Goal: Transaction & Acquisition: Obtain resource

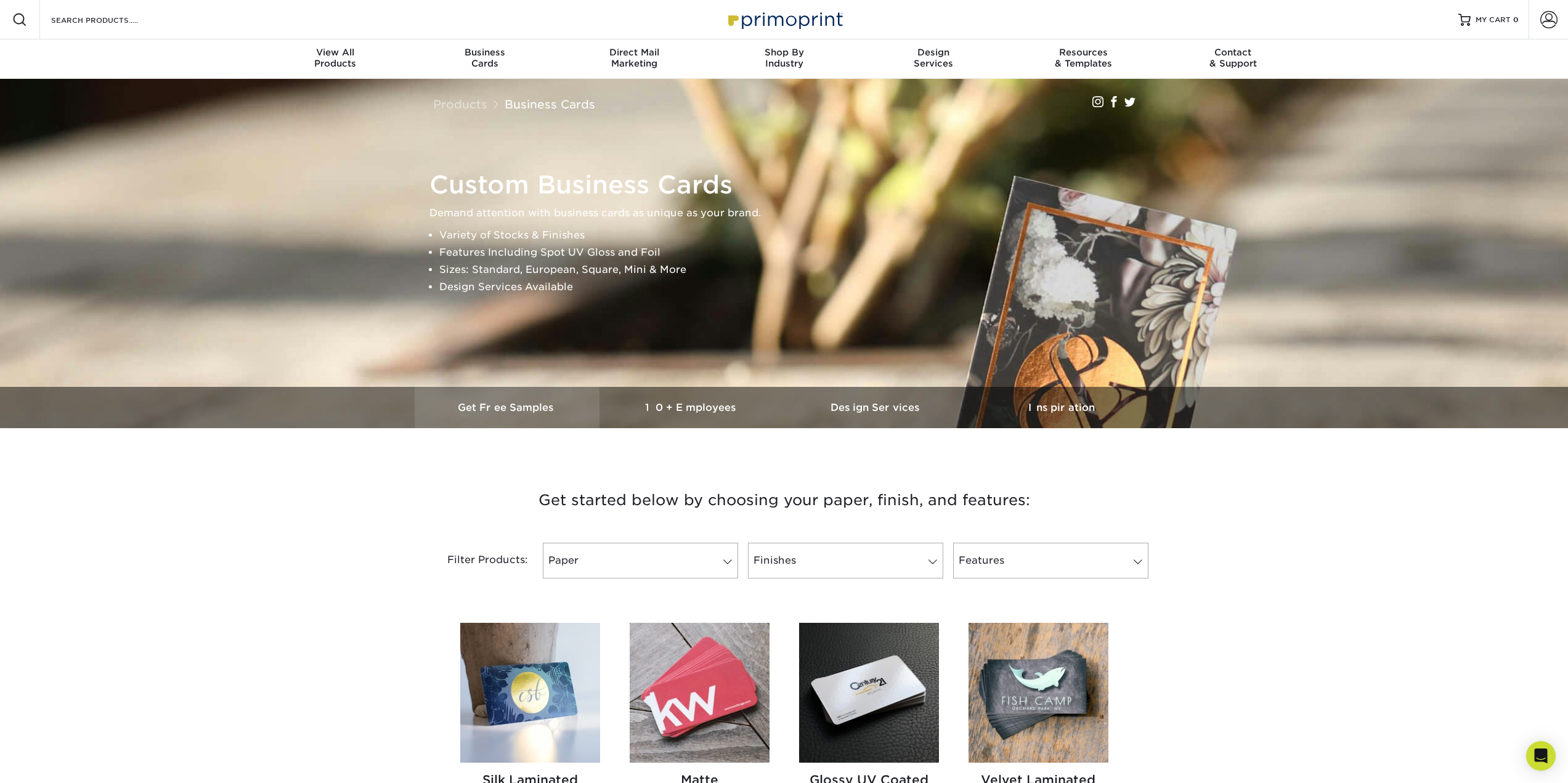
click at [532, 410] on h3 "Get Free Samples" at bounding box center [507, 408] width 184 height 12
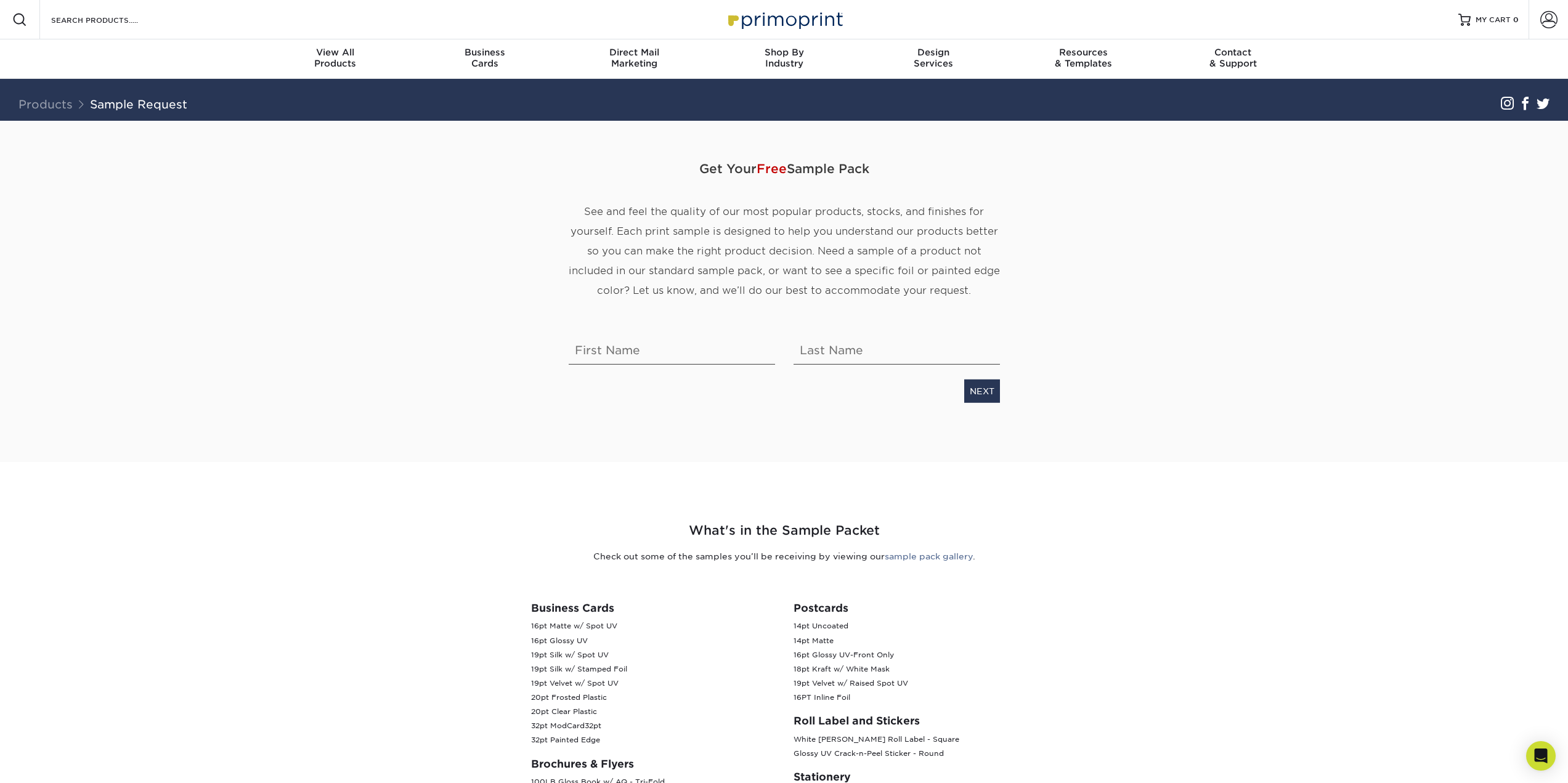
click at [628, 365] on div "Get Your Free Sample Pack See and feel the quality of our most popular products…" at bounding box center [784, 276] width 450 height 253
click at [634, 356] on input "text" at bounding box center [671, 347] width 206 height 34
type input "[PERSON_NAME]"
click at [979, 396] on link "NEXT" at bounding box center [982, 391] width 36 height 23
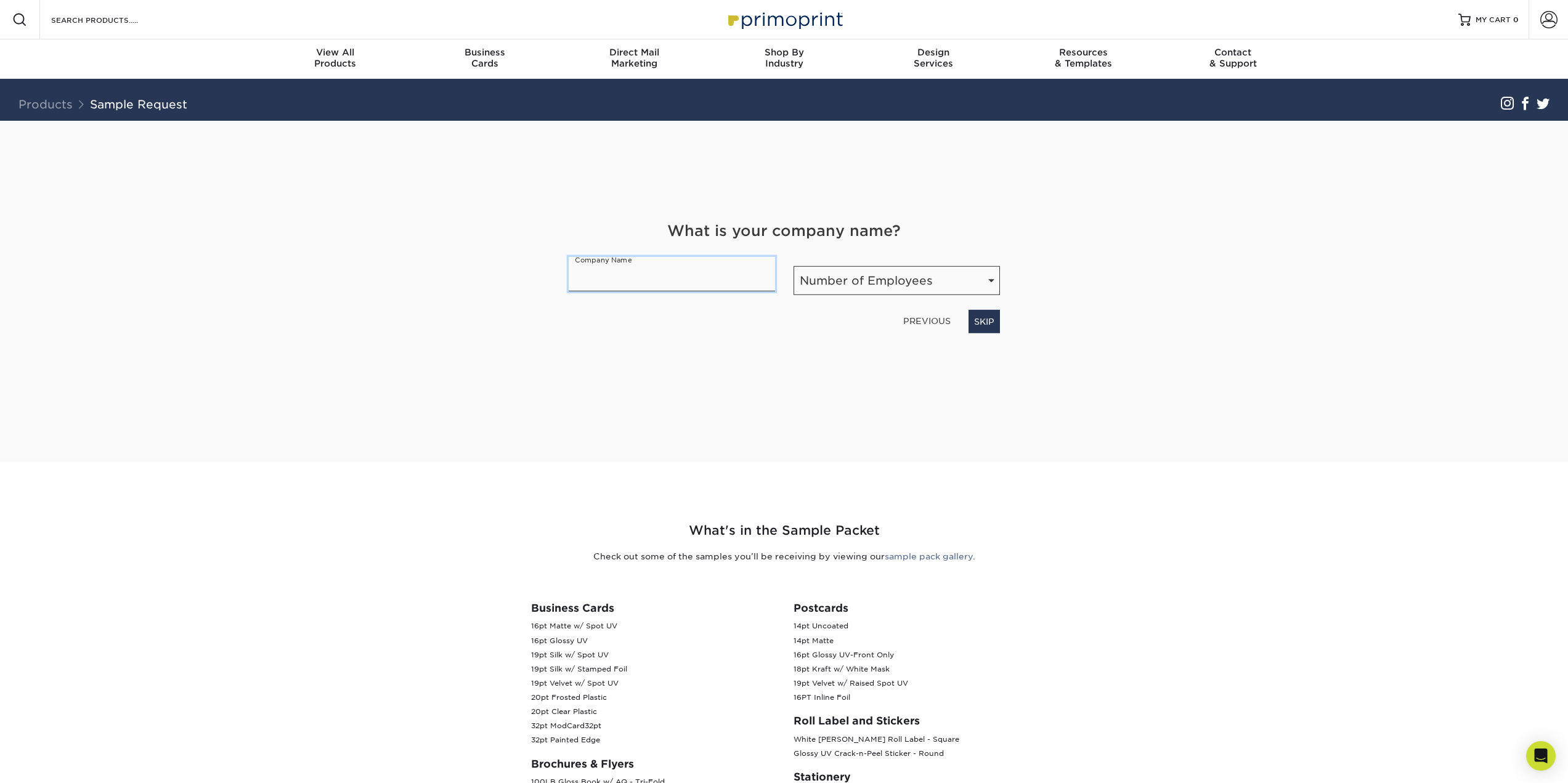
click at [684, 274] on input "text" at bounding box center [671, 274] width 206 height 34
type input "Elite Storage Products"
click at [848, 285] on select "Number of Employees Self-employed 1-10 employees 11-50 employees 51-200 employe…" at bounding box center [896, 280] width 206 height 29
select select "11-50"
click at [793, 266] on select "Number of Employees Self-employed 1-10 employees 11-50 employees 51-200 employe…" at bounding box center [896, 280] width 206 height 29
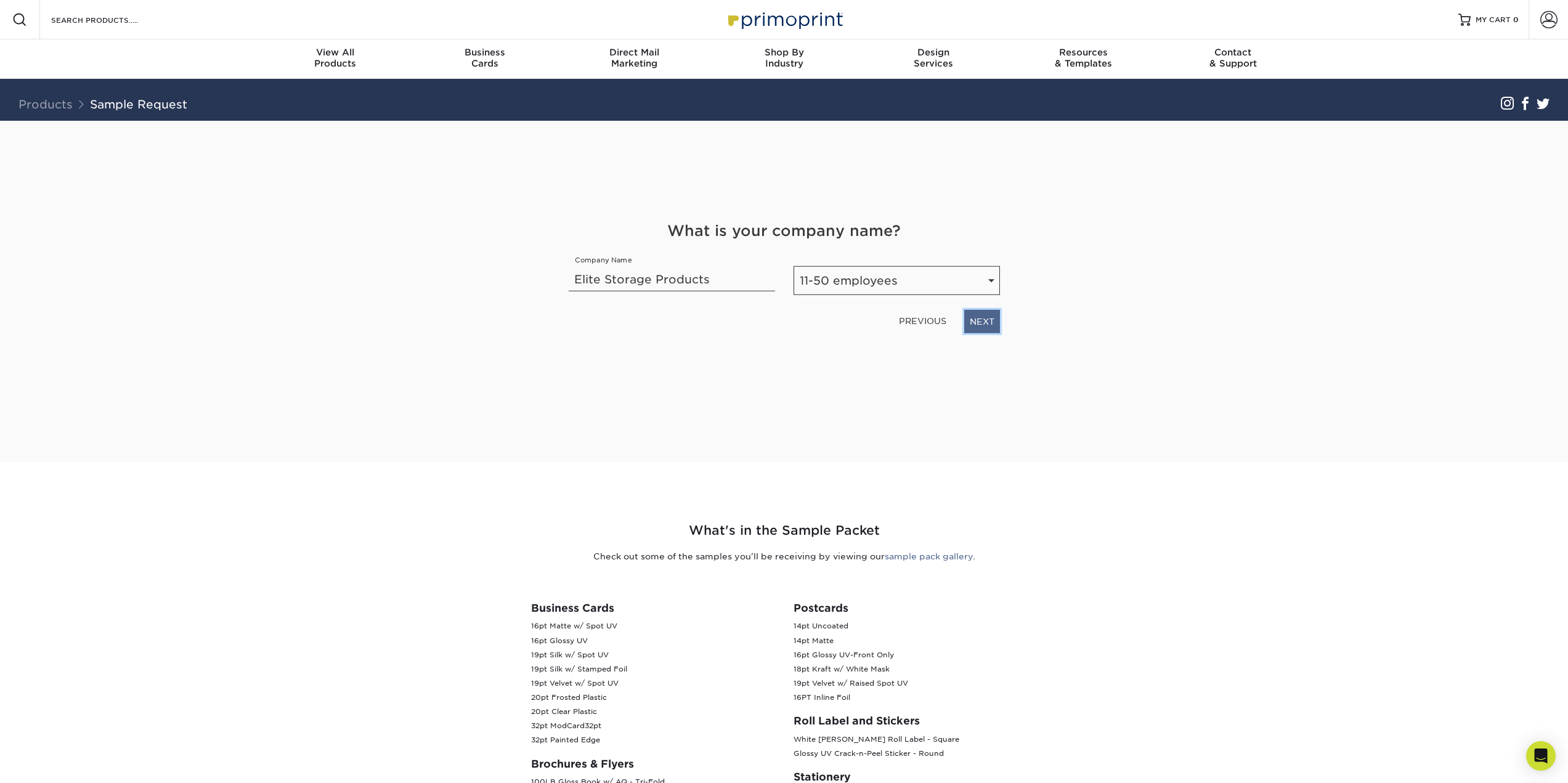
click at [982, 328] on link "NEXT" at bounding box center [982, 321] width 36 height 23
click at [833, 274] on select "Select Occupation Agency Automotive Blogger Cleaning Services Construction Educ…" at bounding box center [784, 280] width 431 height 29
select select "Construction"
click at [568, 266] on select "Select Occupation Agency Automotive Blogger Cleaning Services Construction Educ…" at bounding box center [784, 280] width 431 height 29
click at [982, 328] on link "NEXT" at bounding box center [982, 321] width 36 height 23
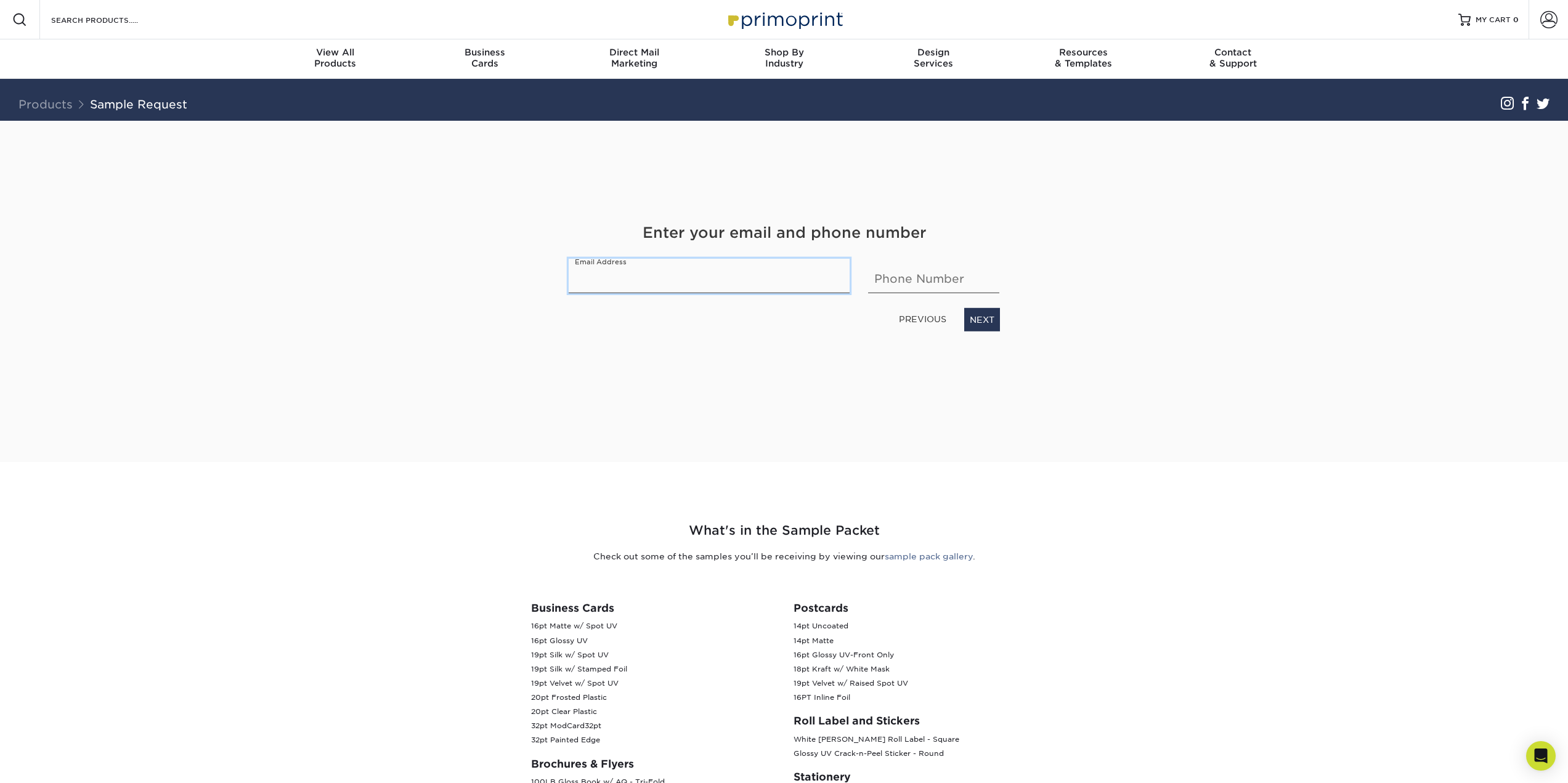
click at [724, 284] on input "email" at bounding box center [709, 276] width 281 height 34
type input "[EMAIL_ADDRESS][DOMAIN_NAME]"
click at [944, 278] on input "9014670212" at bounding box center [933, 276] width 131 height 34
type input "6625010098"
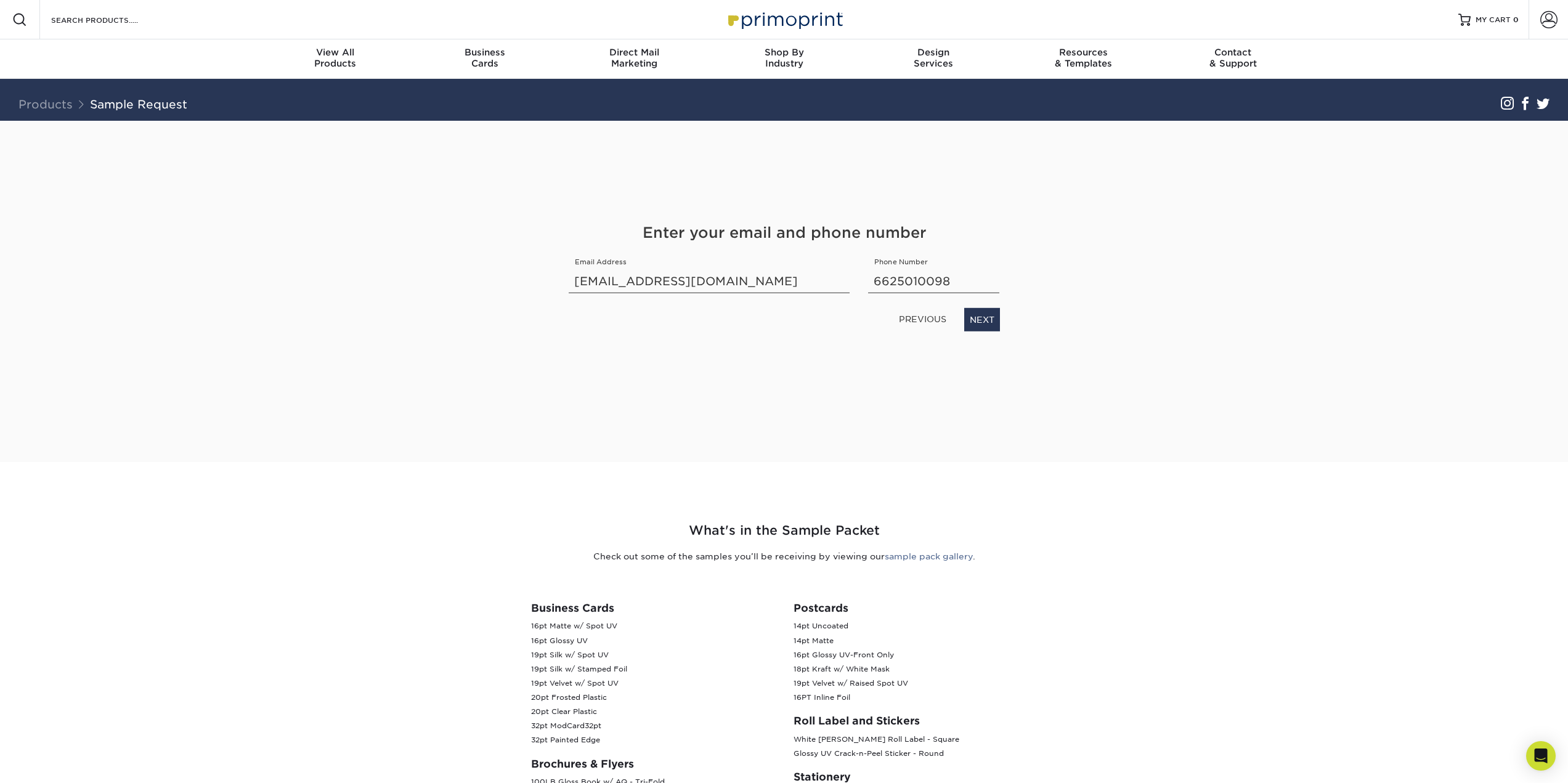
click at [1053, 254] on div "Get Your Free Sample Pack See and feel the quality of our most popular products…" at bounding box center [784, 291] width 721 height 341
click at [985, 324] on link "NEXT" at bounding box center [982, 320] width 36 height 23
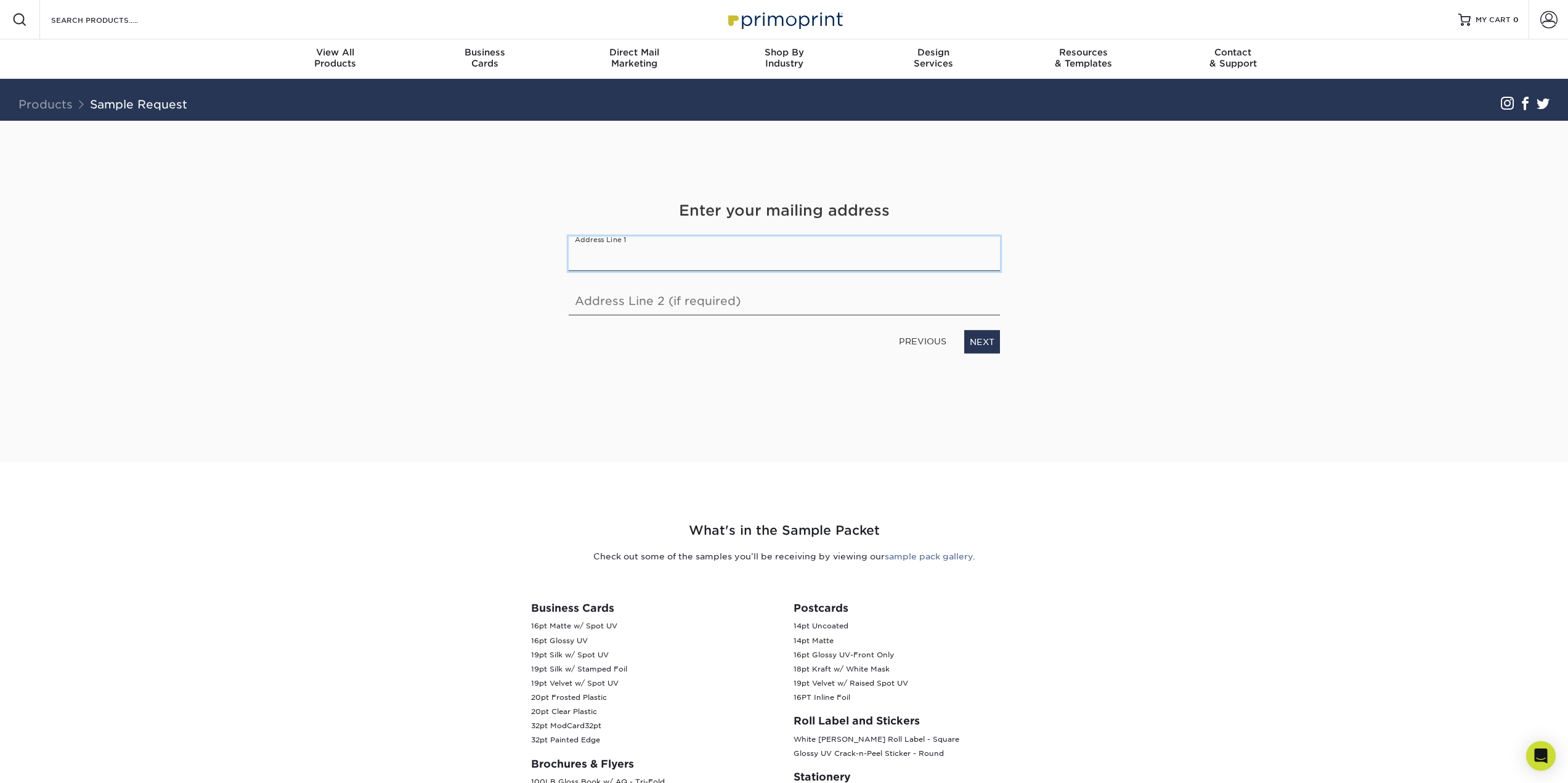
click at [744, 250] on input "text" at bounding box center [784, 254] width 431 height 34
type input "501 Clearbrook Drive"
click at [979, 342] on link "NEXT" at bounding box center [982, 341] width 36 height 23
click at [655, 254] on input "text" at bounding box center [671, 250] width 206 height 34
type input "Oxford"
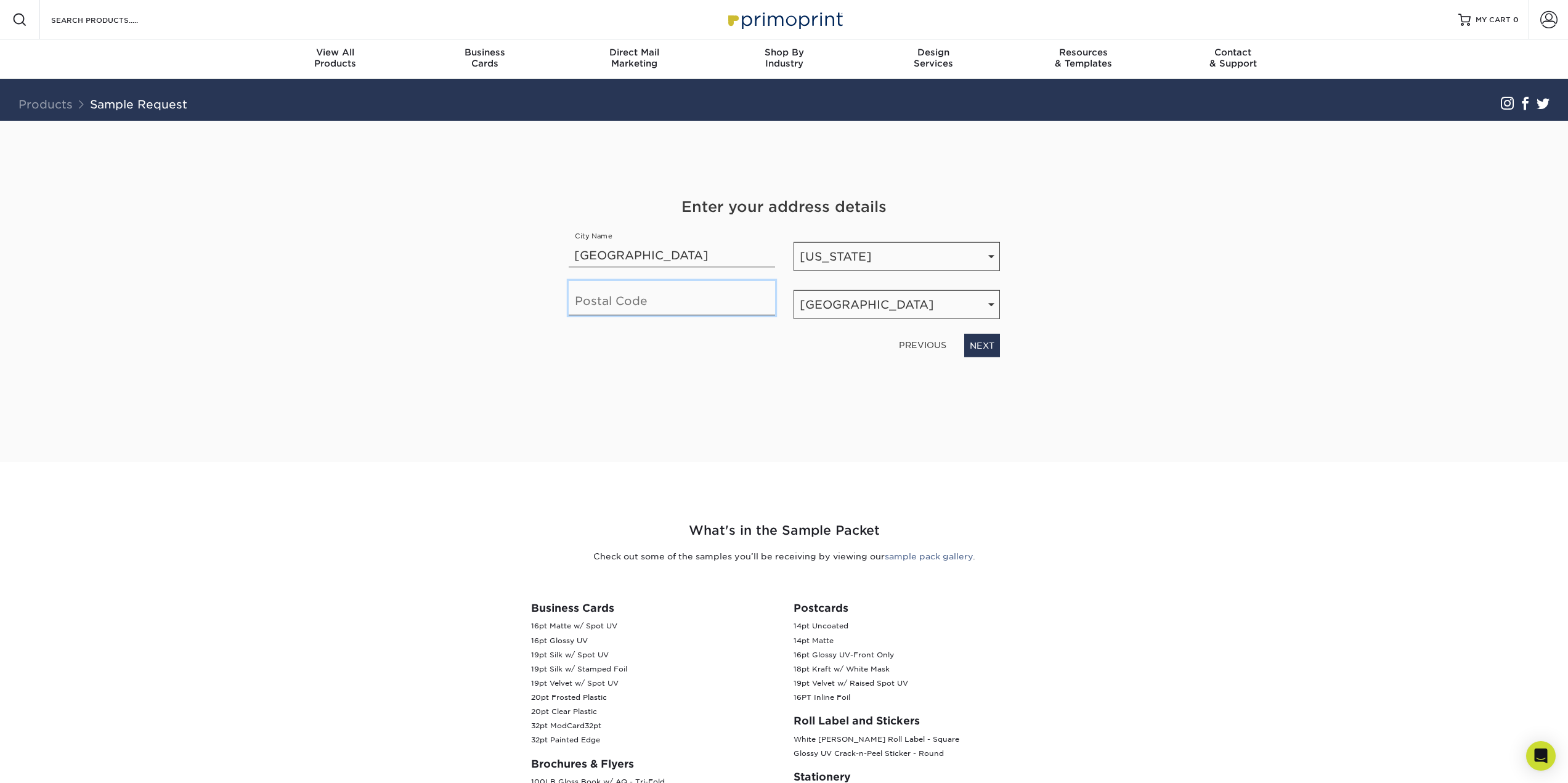
type input "38655"
click at [972, 338] on link "NEXT" at bounding box center [982, 345] width 36 height 23
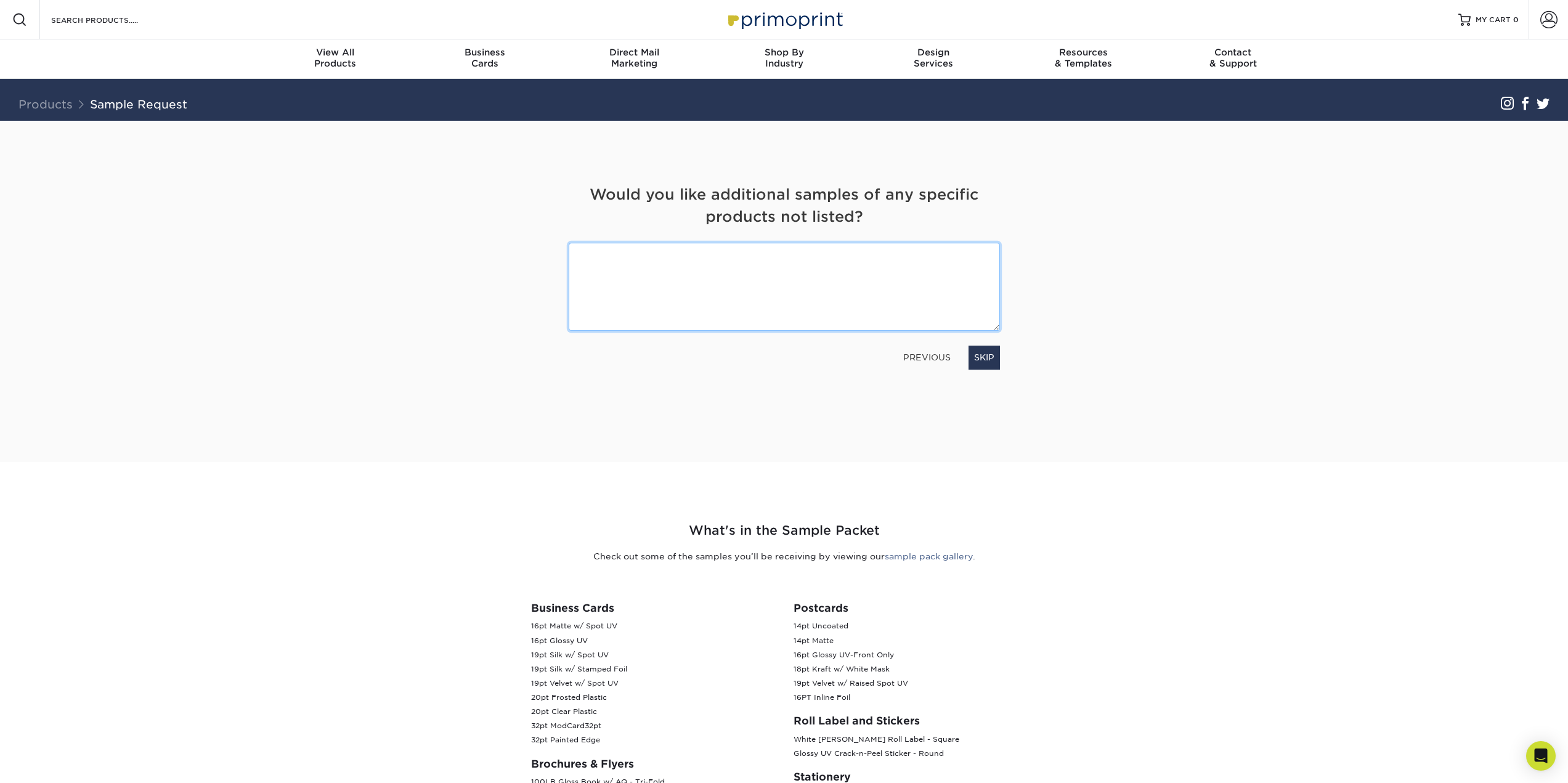
click at [682, 288] on textarea at bounding box center [784, 286] width 431 height 88
type textarea "Trading cards, plastic cards, business cards"
click at [988, 355] on link "NEXT" at bounding box center [982, 357] width 36 height 23
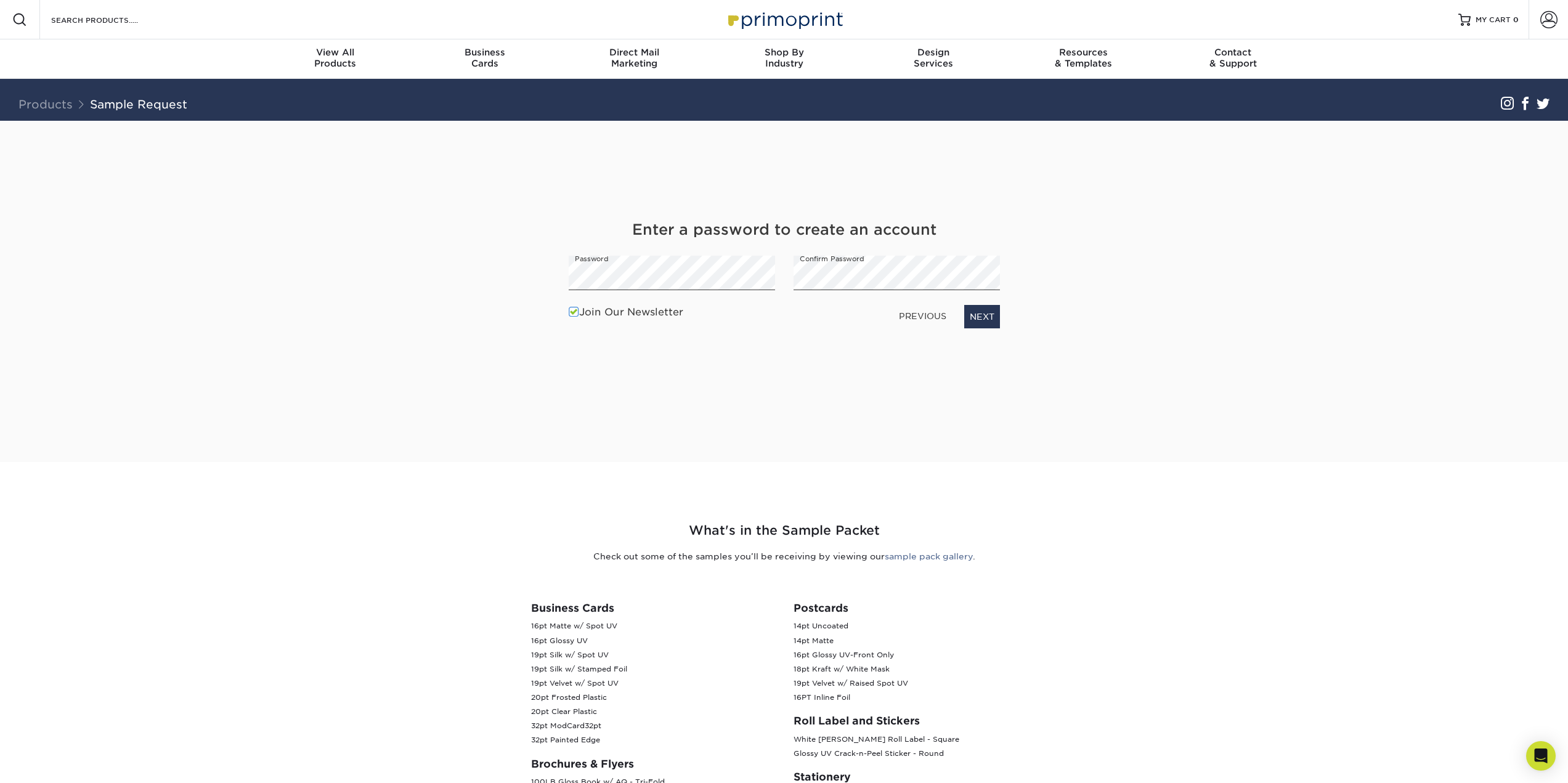
click at [661, 307] on label "Join Our Newsletter" at bounding box center [625, 313] width 115 height 15
click at [0, 0] on input "Join Our Newsletter" at bounding box center [0, 0] width 0 height 0
click at [987, 318] on link "NEXT" at bounding box center [982, 316] width 36 height 23
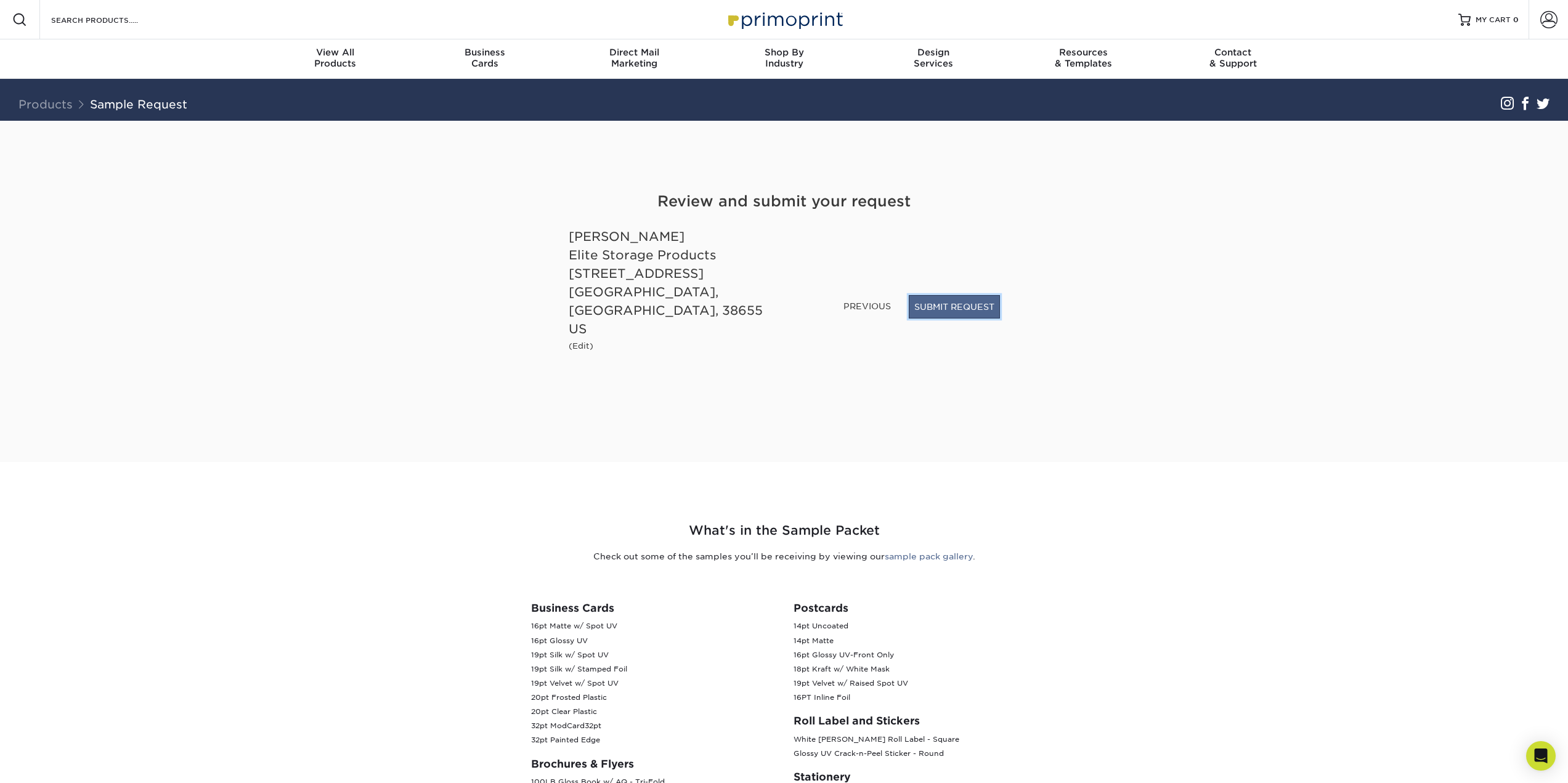
click at [979, 318] on button "SUBMIT REQUEST" at bounding box center [955, 306] width 91 height 23
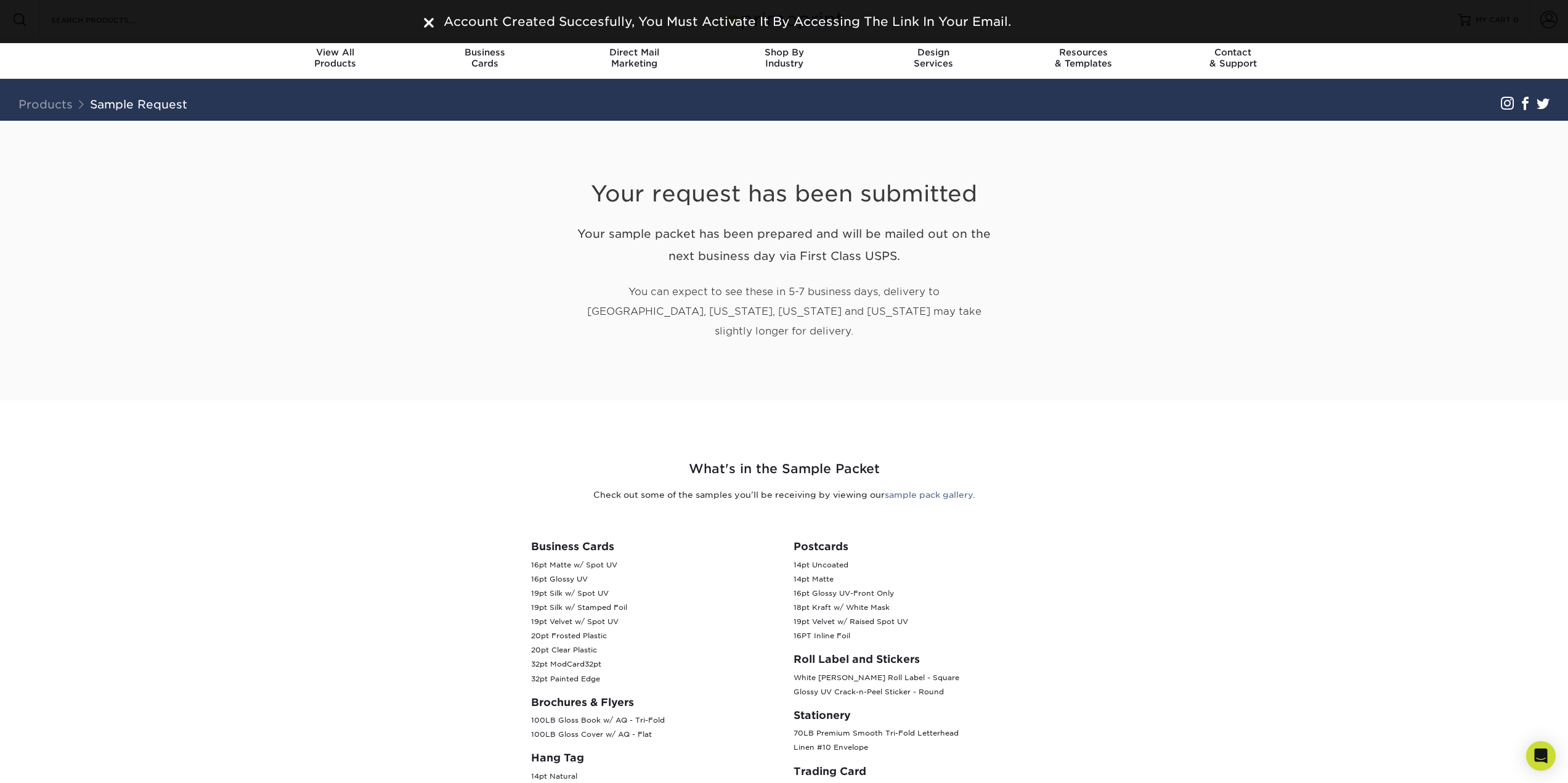
click at [1320, 276] on section "Your request has been submitted Your sample packet has been prepared and will b…" at bounding box center [784, 261] width 1568 height 280
